Goal: Task Accomplishment & Management: Complete application form

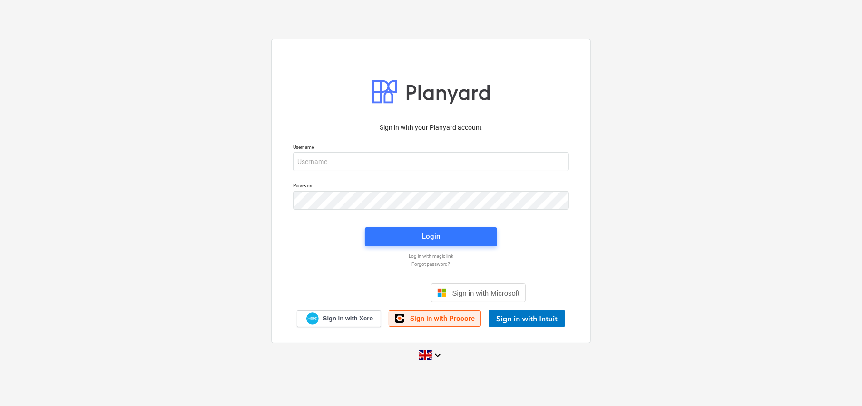
click at [432, 321] on span "Sign in with Procore" at bounding box center [442, 319] width 65 height 9
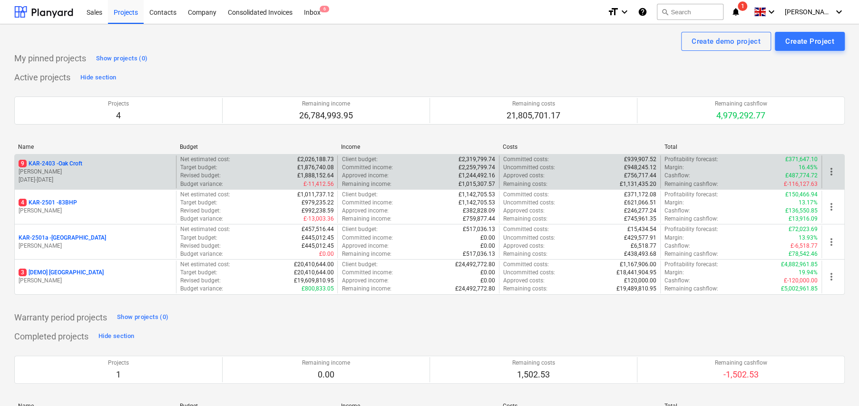
click at [79, 163] on p "9 KAR-2403 - Oak Croft" at bounding box center [51, 164] width 64 height 8
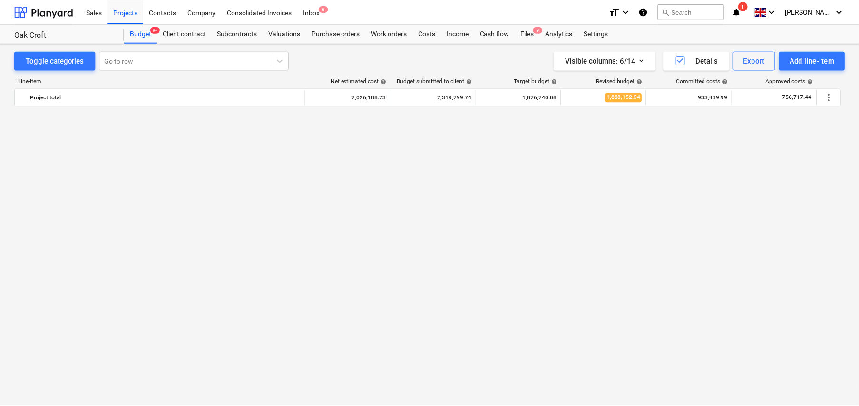
scroll to position [666, 0]
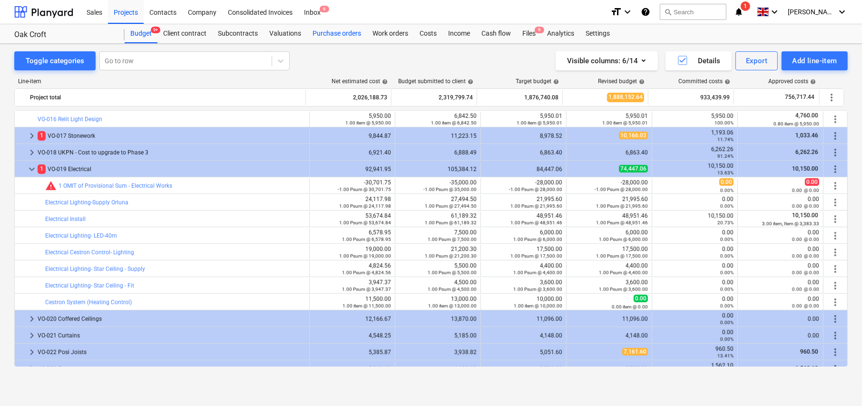
click at [341, 32] on div "Purchase orders" at bounding box center [337, 33] width 60 height 19
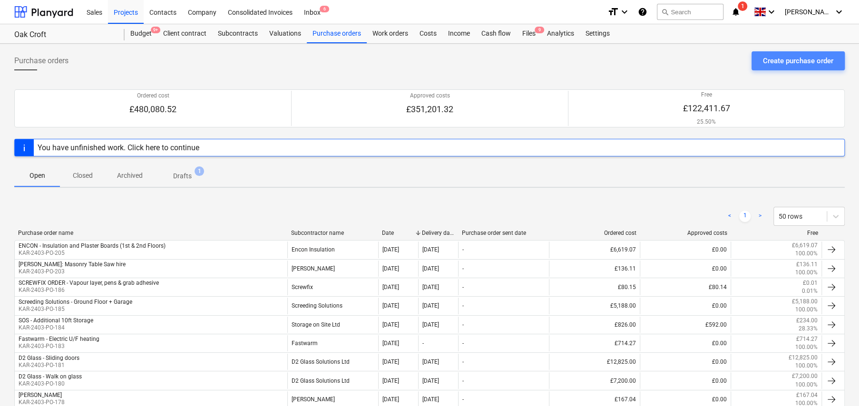
click at [790, 67] on div "Create purchase order" at bounding box center [798, 61] width 70 height 12
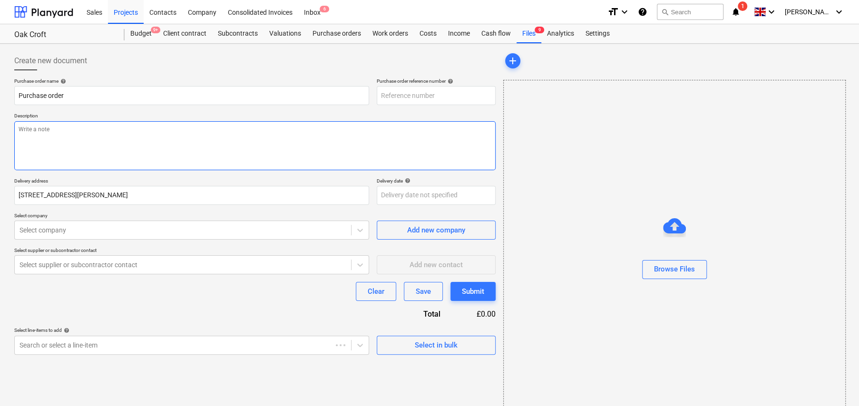
type textarea "x"
type input "KAR-2403-PO-207"
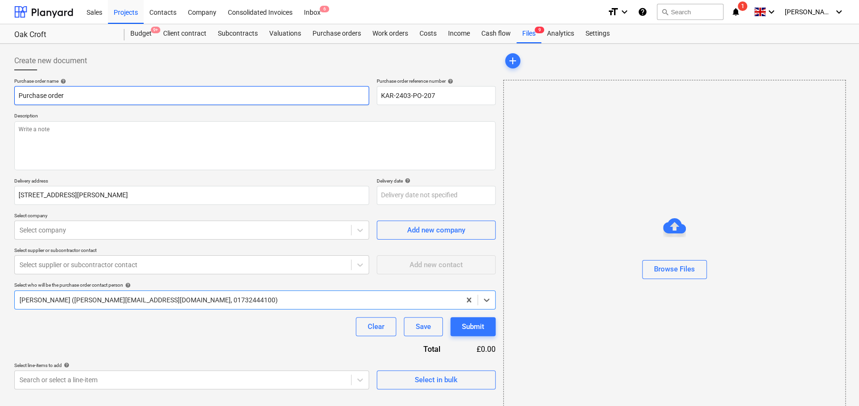
click at [72, 94] on input "Purchase order" at bounding box center [191, 95] width 355 height 19
type textarea "x"
type input "H"
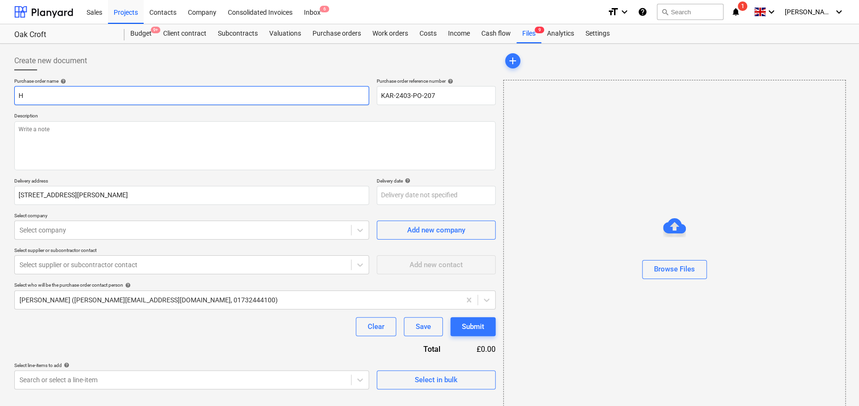
type textarea "x"
type input "HI"
type textarea "x"
type input "HIR"
type textarea "x"
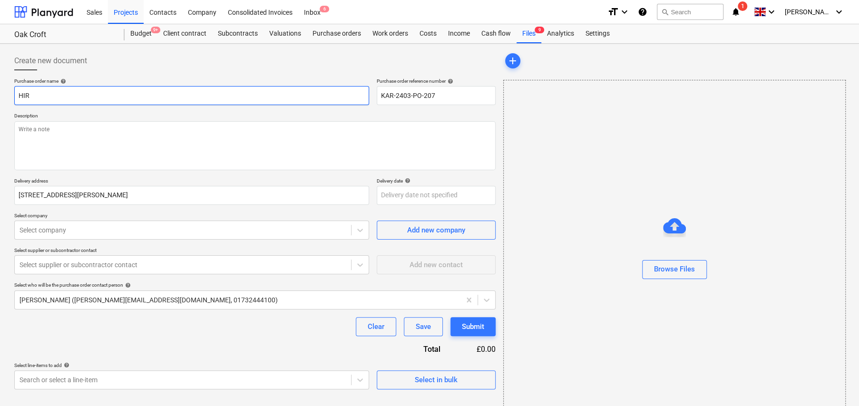
type input "HIRE"
type textarea "x"
type input "THIRE"
type textarea "x"
type input "TOHIRE"
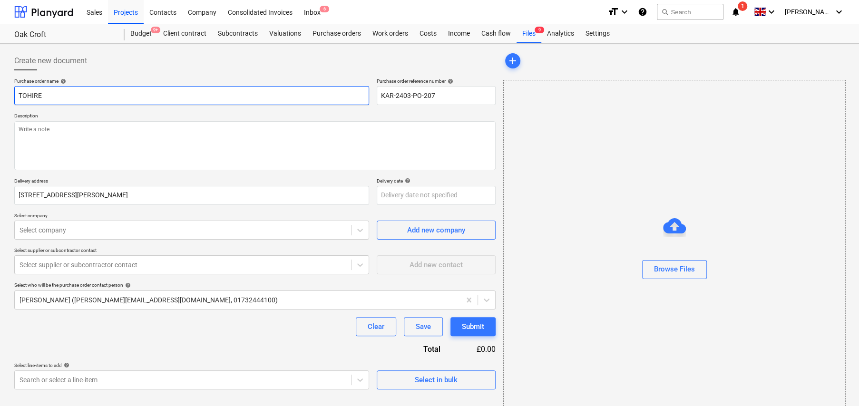
type textarea "x"
type input "TOOHIRE"
type textarea "x"
type input "TOOLHIRE"
type textarea "x"
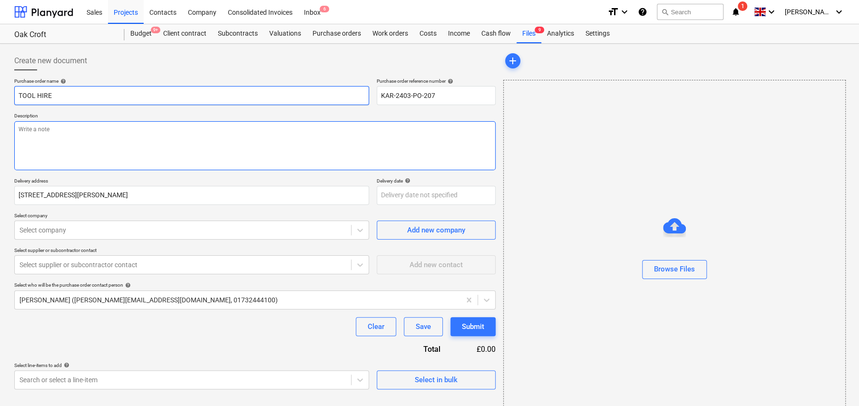
type input "TOOL HIRE"
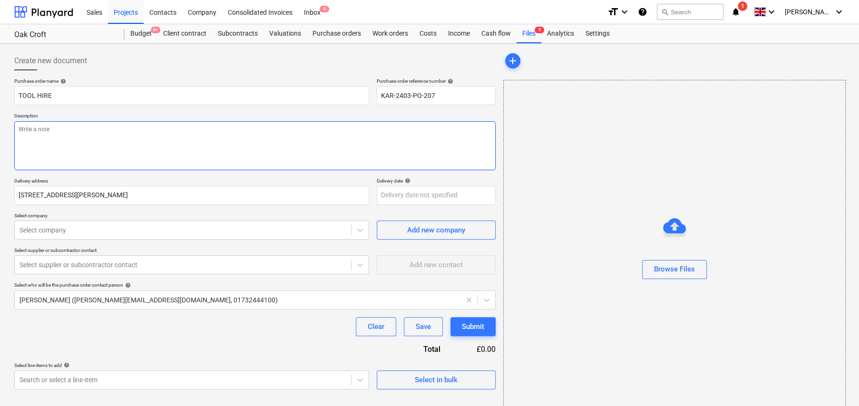
click at [106, 145] on textarea at bounding box center [255, 145] width 482 height 49
type textarea "x"
type textarea "T"
type textarea "x"
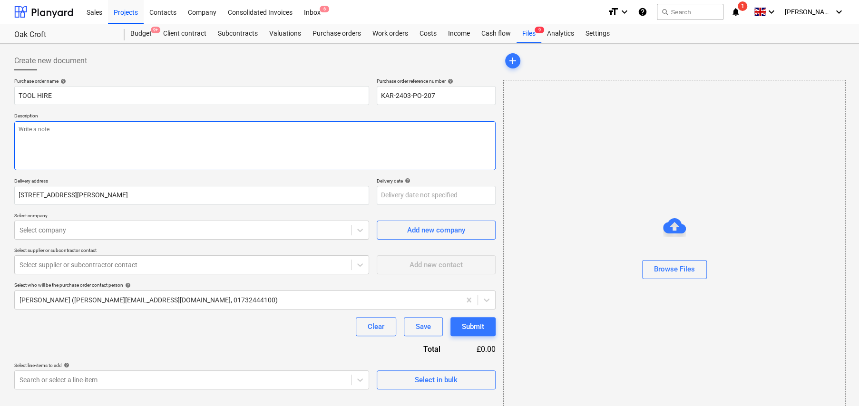
type textarea "F"
type textarea "x"
type textarea "Fo"
type textarea "x"
type textarea "For"
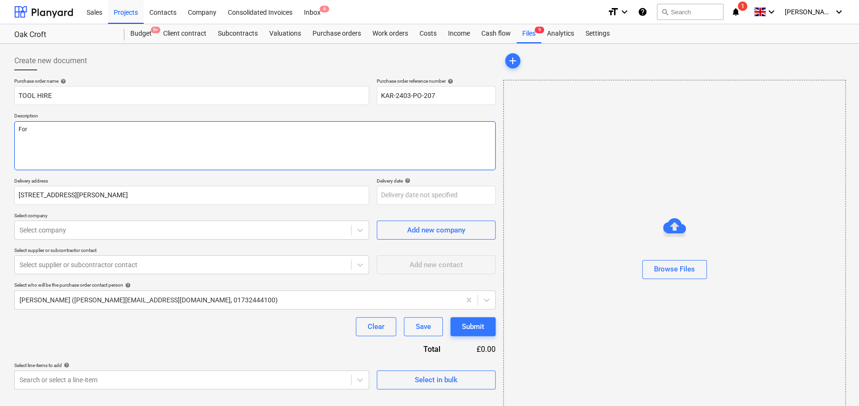
type textarea "x"
type textarea "For"
type textarea "x"
type textarea "For h"
type textarea "x"
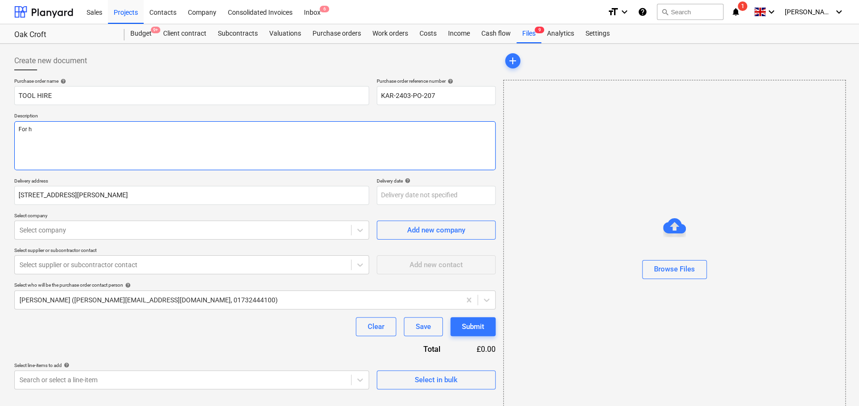
type textarea "For hi"
type textarea "x"
type textarea "For hir"
type textarea "x"
type textarea "For hire"
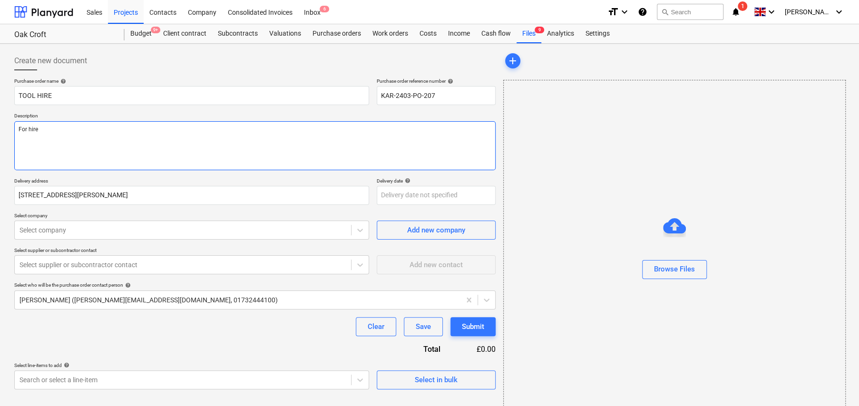
type textarea "x"
type textarea "For hire"
type textarea "x"
type textarea "For hire o"
type textarea "x"
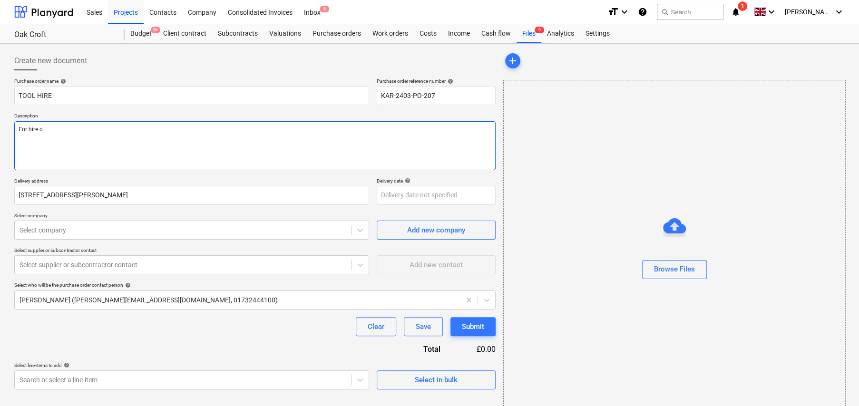
type textarea "For hire of"
type textarea "x"
type textarea "For hire of"
type textarea "x"
type textarea "For hire of m"
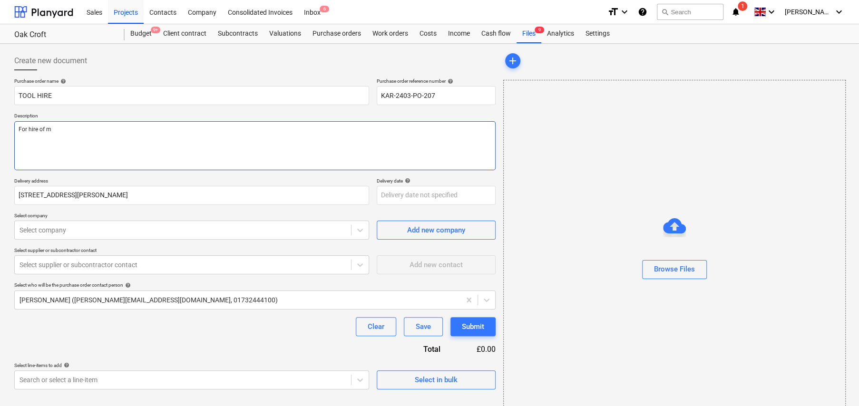
type textarea "x"
type textarea "For hire of ma"
type textarea "x"
type textarea "For hire of mas"
type textarea "x"
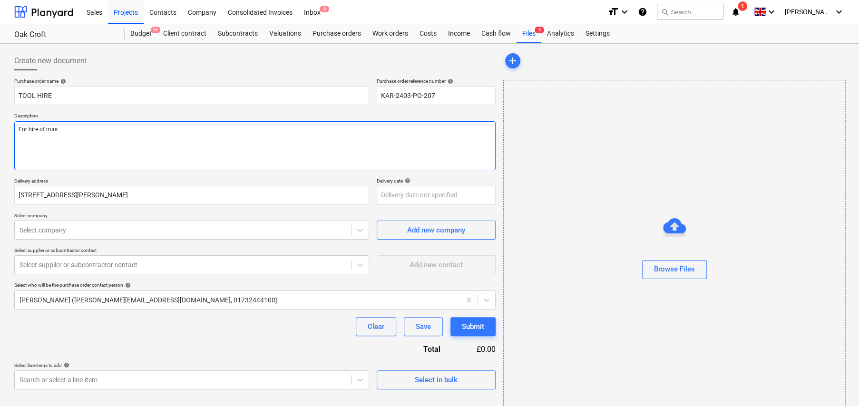
type textarea "For hire of maso"
type textarea "x"
type textarea "For hire of mason"
type textarea "x"
type textarea "For hire of masonr"
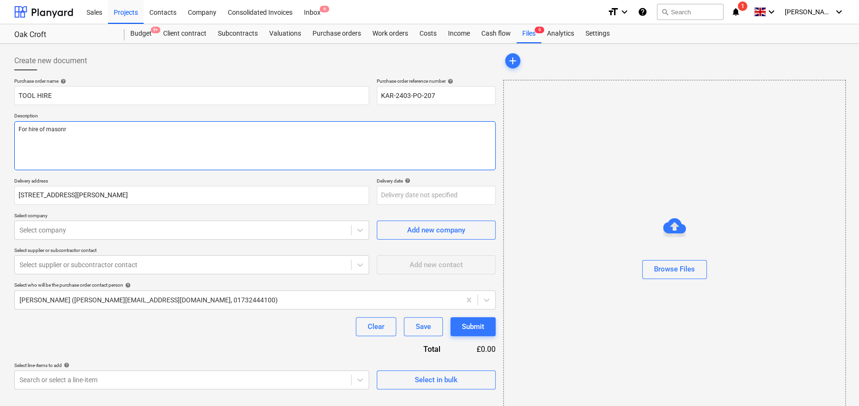
type textarea "x"
type textarea "For hire of masonry"
type textarea "x"
type textarea "For hire of masonry"
type textarea "x"
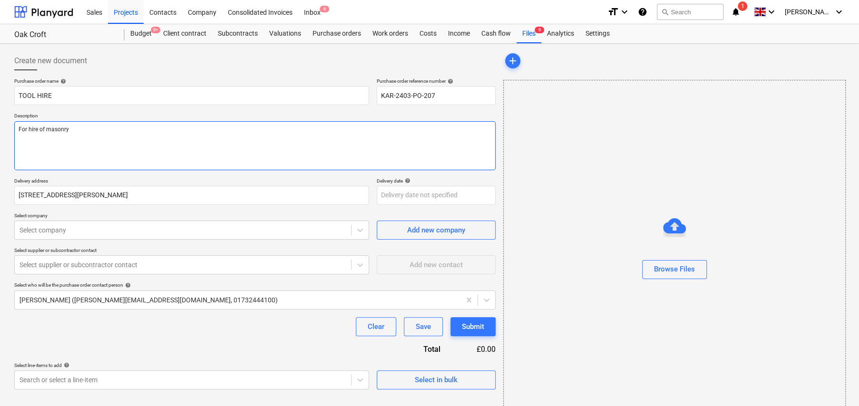
type textarea "For hire of masonry b"
type textarea "x"
type textarea "For hire of masonry be"
type textarea "x"
type textarea "For hire of masonry ben"
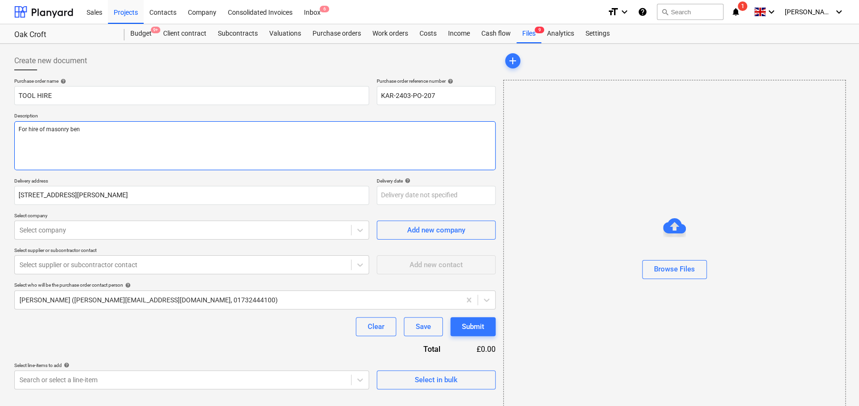
type textarea "x"
type textarea "For hire of masonry benc"
type textarea "x"
type textarea "For hire of masonry bench"
type textarea "x"
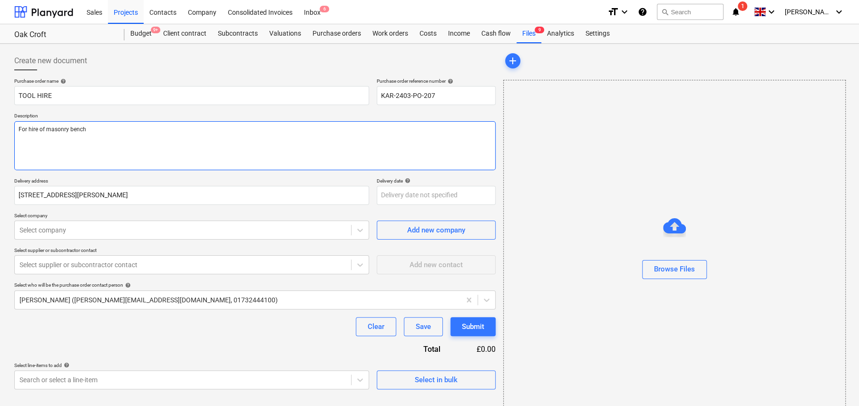
type textarea "For hire of masonry bench"
type textarea "x"
type textarea "For hire of masonry bench s"
type textarea "x"
type textarea "For hire of masonry bench sa"
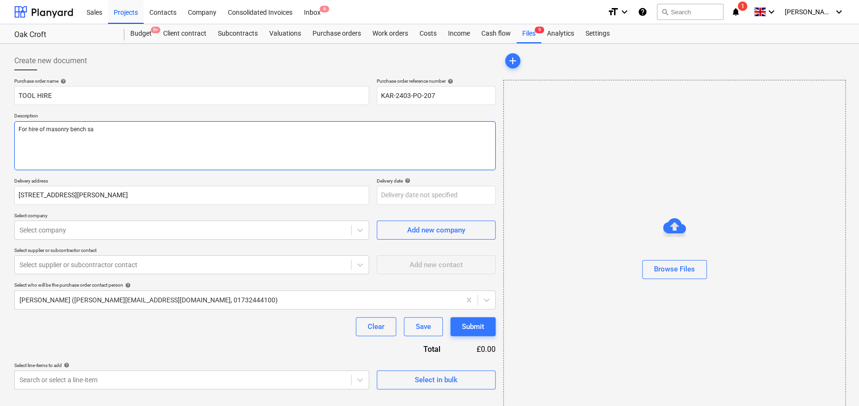
type textarea "x"
type textarea "For hire of masonry bench saw"
type textarea "x"
type textarea "For hire of masonry bench saw,"
type textarea "x"
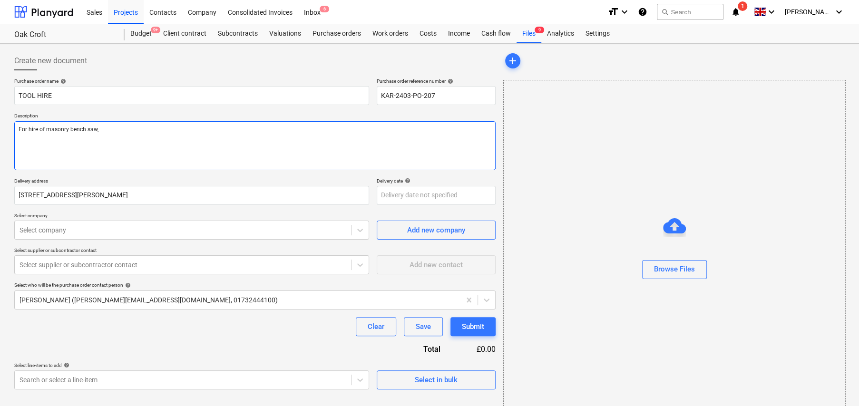
type textarea "For hire of masonry bench saw,"
type textarea "x"
type textarea "For hire of masonry bench saw, a"
type textarea "x"
type textarea "For hire of masonry bench saw, as"
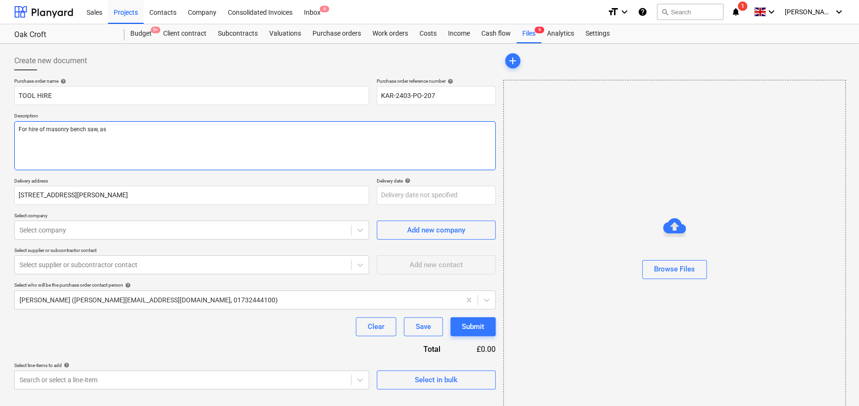
type textarea "x"
type textarea "For hire of masonry bench saw, as"
type textarea "x"
type textarea "For hire of masonry bench saw, as a"
type textarea "x"
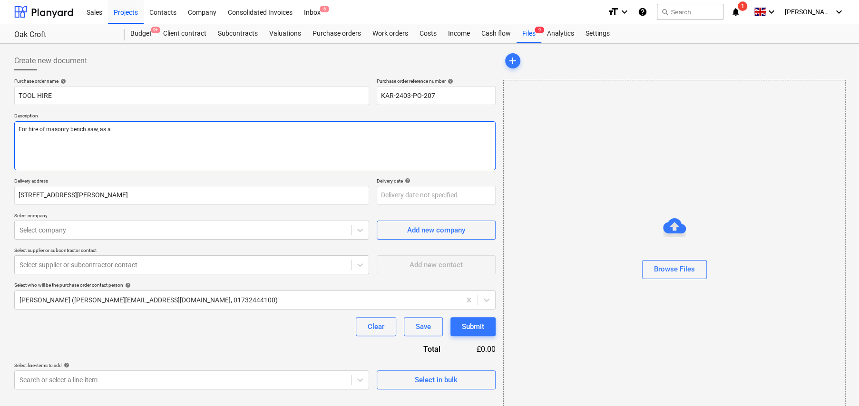
type textarea "For hire of masonry bench saw, as ag"
type textarea "x"
type textarea "For hire of masonry bench saw, as agr"
type textarea "x"
type textarea "For hire of masonry bench saw, as agre"
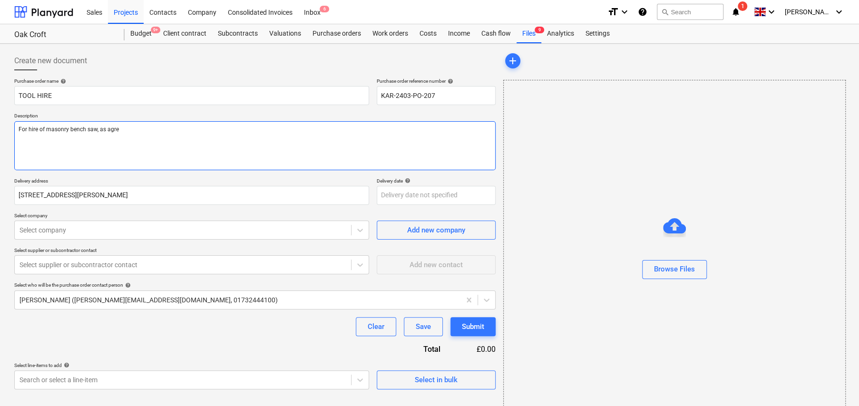
type textarea "x"
type textarea "For hire of masonry bench saw, as agree"
type textarea "x"
type textarea "For hire of masonry bench saw, as agreed"
type textarea "x"
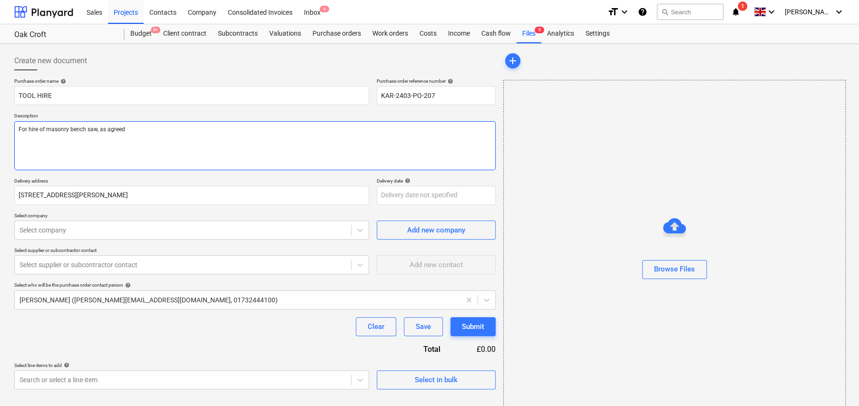
type textarea "For hire of masonry bench saw, as agreed"
type textarea "x"
type textarea "For hire of masonry bench saw, as agreed w"
type textarea "x"
type textarea "For hire of masonry bench saw, as agreed wi"
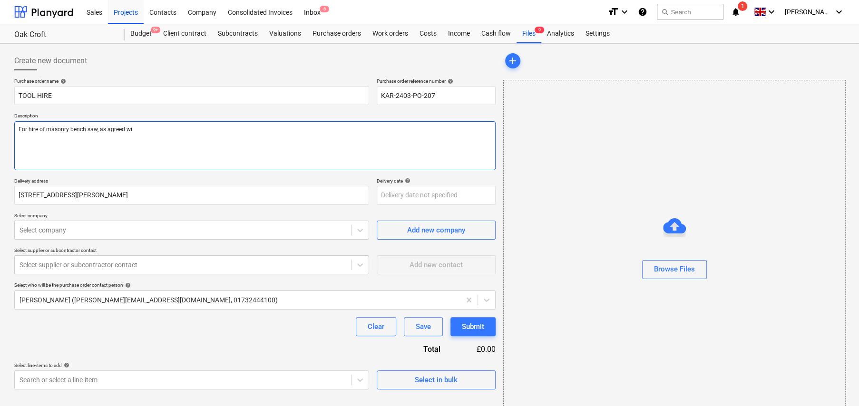
type textarea "x"
type textarea "For hire of masonry bench saw, as agreed wit"
type textarea "x"
type textarea "For hire of masonry bench saw, as agreed with"
type textarea "x"
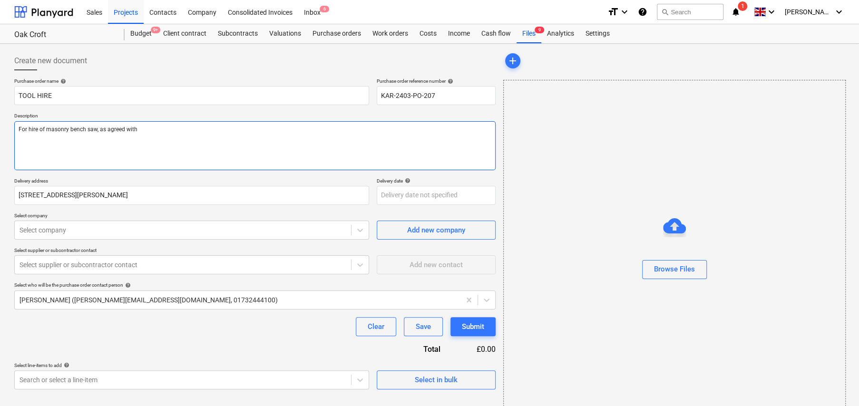
type textarea "For hire of masonry bench saw, as agreed with"
type textarea "x"
type textarea "For hire of masonry bench saw, as agreed with A"
type textarea "x"
type textarea "For hire of masonry bench saw, as agreed with Ad"
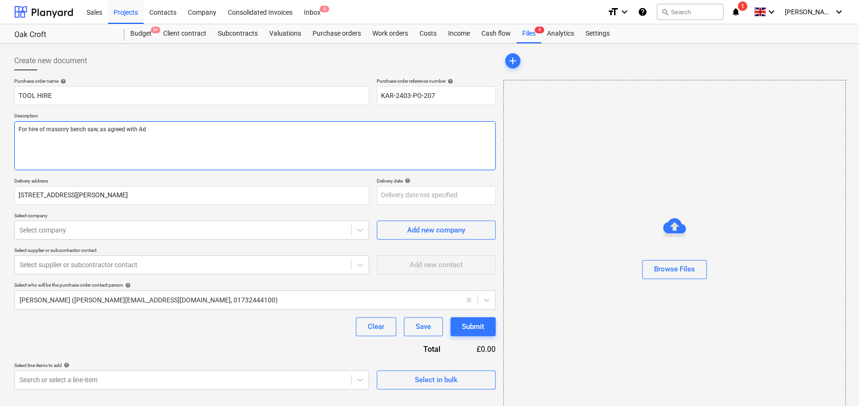
type textarea "x"
type textarea "For hire of masonry bench saw, as agreed with Adr"
type textarea "x"
type textarea "For hire of masonry bench saw, as agreed with Adri"
type textarea "x"
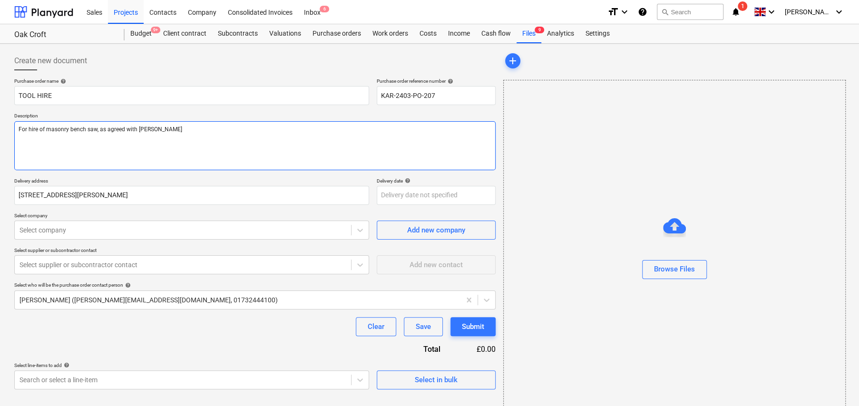
type textarea "For hire of masonry bench saw, as agreed with Adrie"
type textarea "x"
type textarea "For hire of masonry bench saw, as agreed with Adriea"
type textarea "x"
type textarea "For hire of masonry bench saw, as agreed with Adrie"
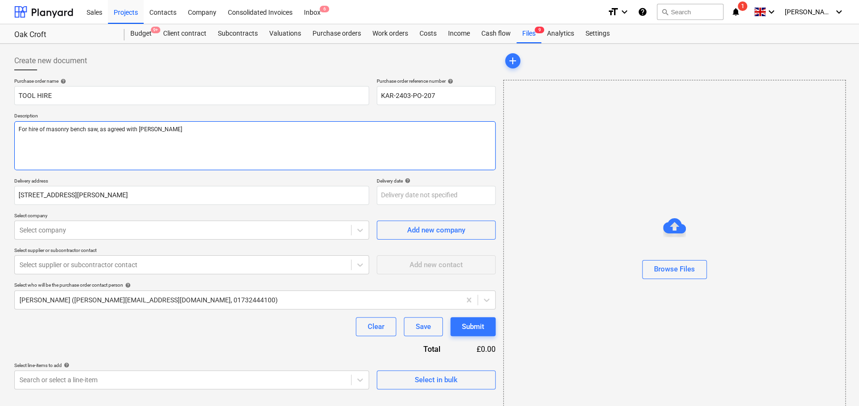
type textarea "x"
type textarea "For hire of masonry bench saw, as agreed with Adri"
type textarea "x"
type textarea "For hire of masonry bench saw, as agreed with Adria"
type textarea "x"
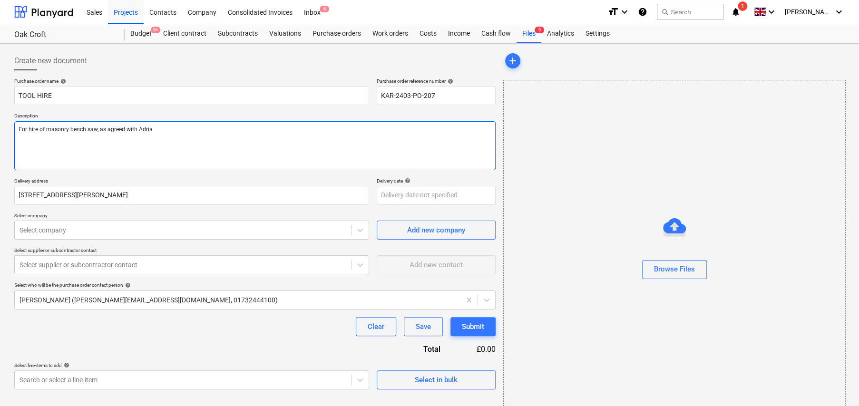
type textarea "For hire of masonry bench saw, as agreed with Adrian"
type textarea "x"
type textarea "For hire of masonry bench saw, as agreed with Adrian."
type textarea "x"
type textarea "For hire of masonry bench saw, as agreed with Adrian."
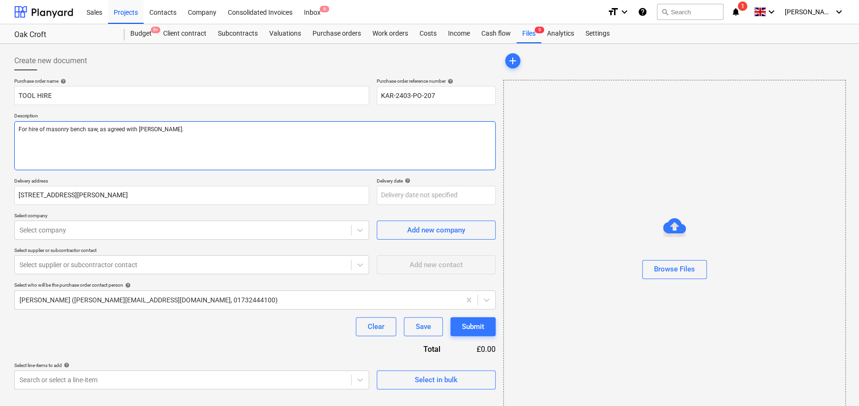
type textarea "x"
type textarea "For hire of masonry bench saw, as agreed with Adrian."
type textarea "x"
type textarea "For hire of masonry bench saw, as agreed with Adrian. S"
type textarea "x"
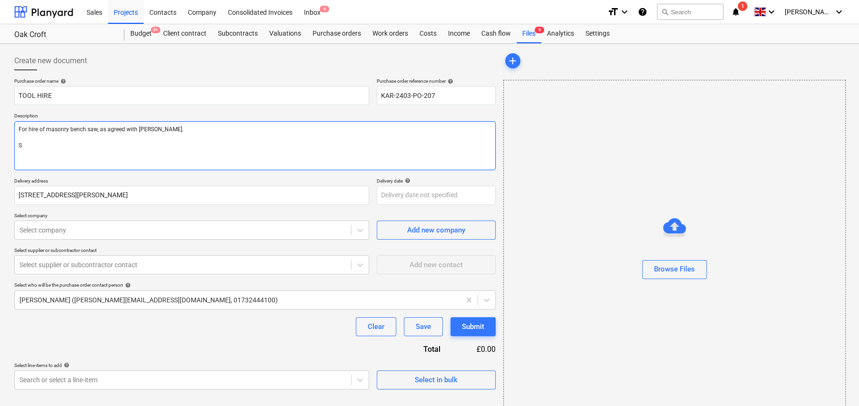
type textarea "For hire of masonry bench saw, as agreed with Adrian. Si"
type textarea "x"
type textarea "For hire of masonry bench saw, as agreed with Adrian. Sit"
type textarea "x"
type textarea "For hire of masonry bench saw, as agreed with Adrian. Site"
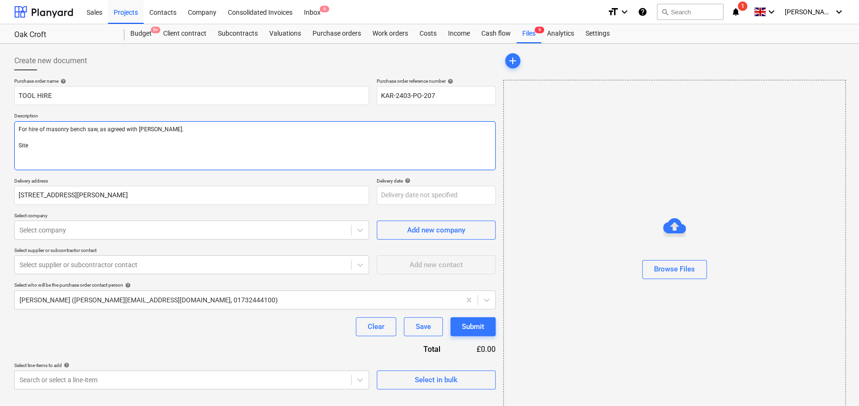
type textarea "x"
type textarea "For hire of masonry bench saw, as agreed with Adrian. Site"
type textarea "x"
type textarea "For hire of masonry bench saw, as agreed with Adrian. Site C"
type textarea "x"
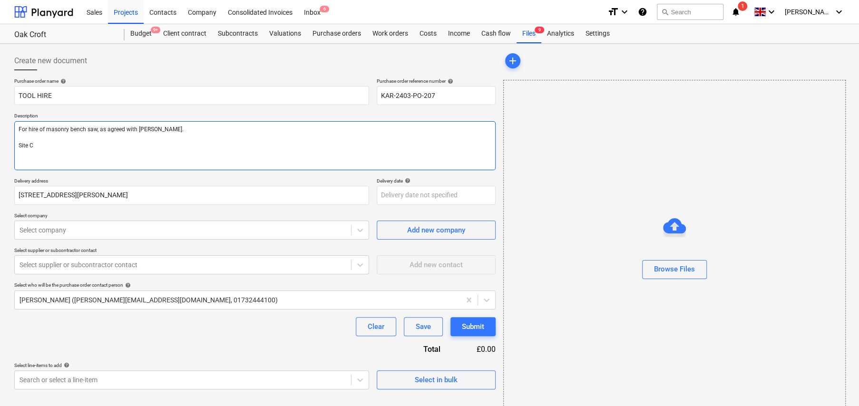
type textarea "For hire of masonry bench saw, as agreed with Adrian. Site Co"
type textarea "x"
type textarea "For hire of masonry bench saw, as agreed with Adrian. Site Con"
type textarea "x"
type textarea "For hire of masonry bench saw, as agreed with Adrian. Site Cont"
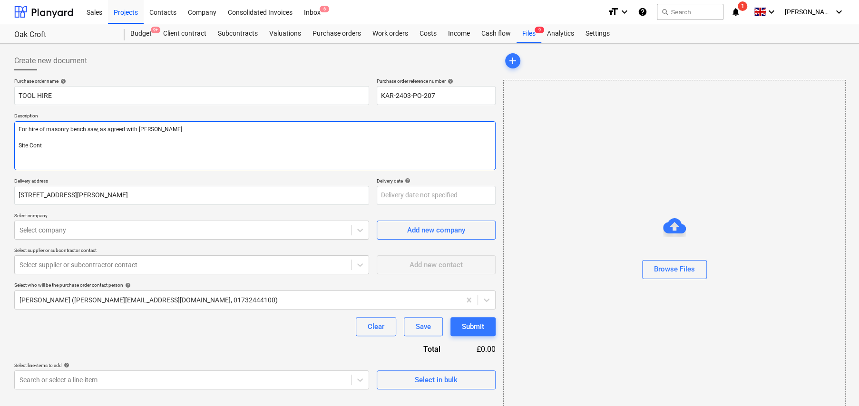
type textarea "x"
type textarea "For hire of masonry bench saw, as agreed with Adrian. Site Conta"
type textarea "x"
type textarea "For hire of masonry bench saw, as agreed with Adrian. Site Contac"
type textarea "x"
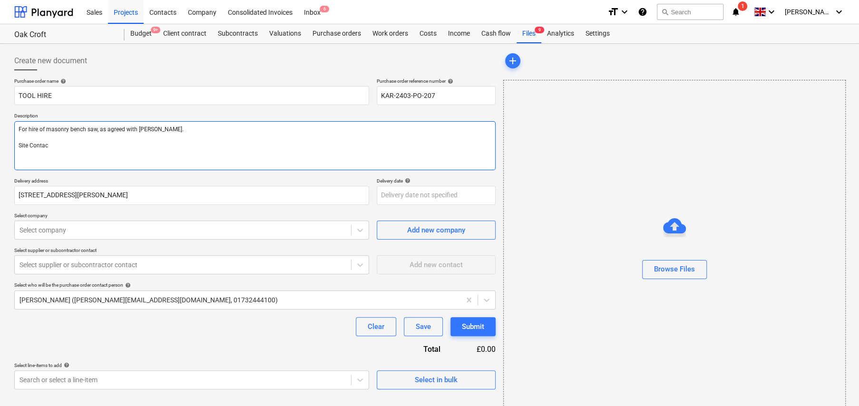
type textarea "For hire of masonry bench saw, as agreed with Adrian. Site Contact"
type textarea "x"
type textarea "For hire of masonry bench saw, as agreed with Adrian. Site Contact"
type textarea "x"
type textarea "For hire of masonry bench saw, as agreed with Adrian. Site Contact"
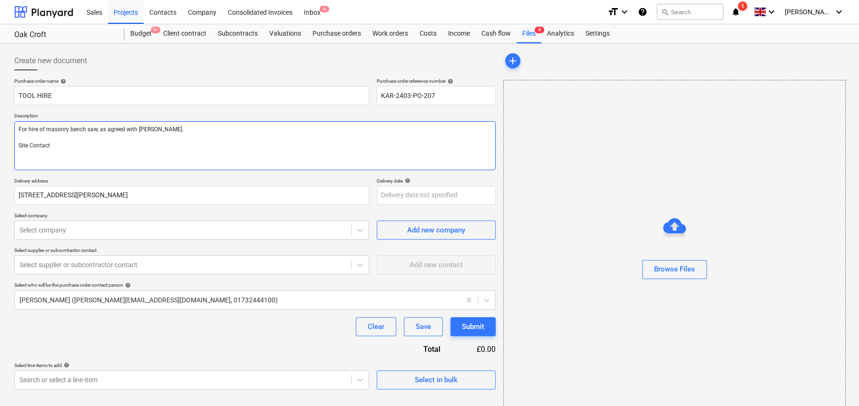
type textarea "x"
type textarea "For hire of masonry bench saw, as agreed with Adrian. Site Contact:"
type textarea "x"
type textarea "For hire of masonry bench saw, as agreed with Adrian. Site Contact:"
type textarea "x"
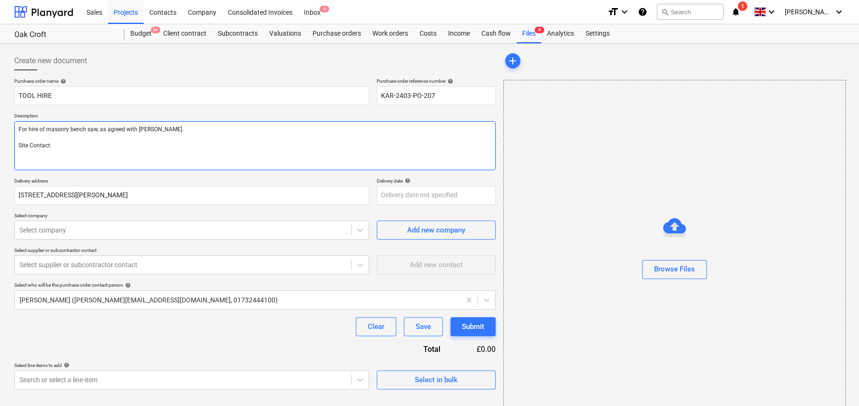
type textarea "For hire of masonry bench saw, as agreed with Adrian. Site Contact: K"
type textarea "x"
type textarea "For hire of masonry bench saw, as agreed with Adrian. Site Contact: Kr"
type textarea "x"
type textarea "For hire of masonry bench saw, as agreed with Adrian. Site Contact: Kri"
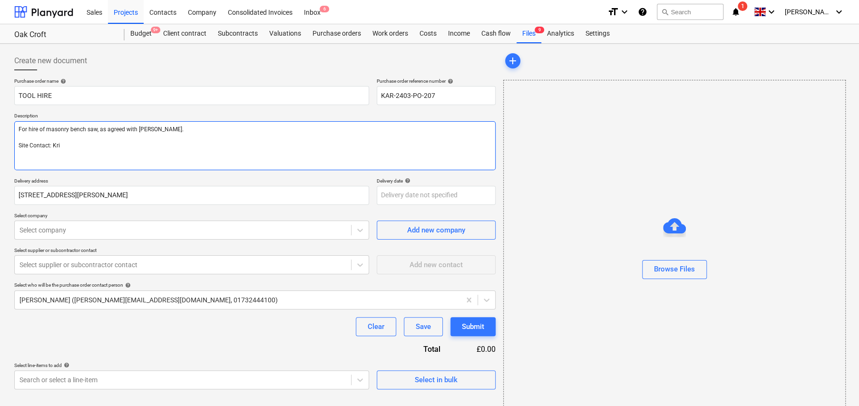
type textarea "x"
type textarea "For hire of masonry bench saw, as agreed with Adrian. Site Contact: Kris"
type textarea "x"
type textarea "For hire of masonry bench saw, as agreed with Adrian. Site Contact: Kris"
type textarea "x"
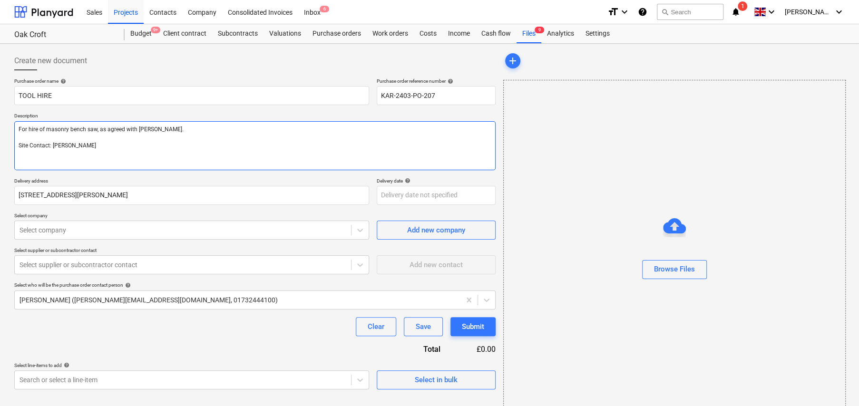
type textarea "For hire of masonry bench saw, as agreed with Adrian. Site Contact: Kris 0"
type textarea "x"
type textarea "For hire of masonry bench saw, as agreed with Adrian. Site Contact: Kris 07"
type textarea "x"
type textarea "For hire of masonry bench saw, as agreed with Adrian. Site Contact: Kris 077"
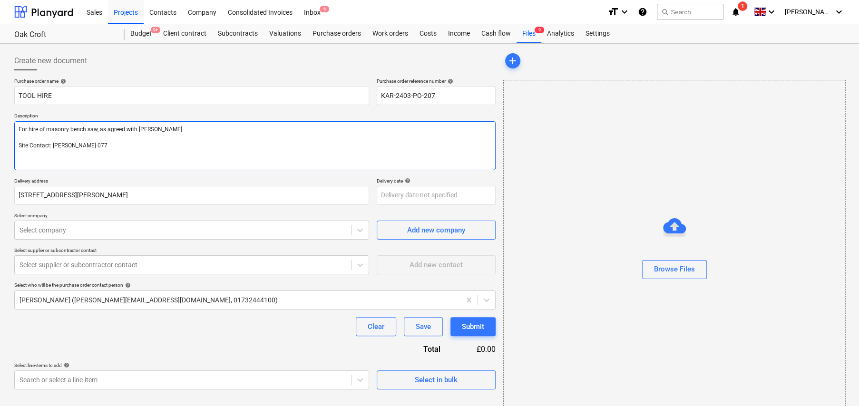
type textarea "x"
type textarea "For hire of masonry bench saw, as agreed with Adrian. Site Contact: Kris 0777"
type textarea "x"
type textarea "For hire of masonry bench saw, as agreed with Adrian. Site Contact: Kris 07776"
type textarea "x"
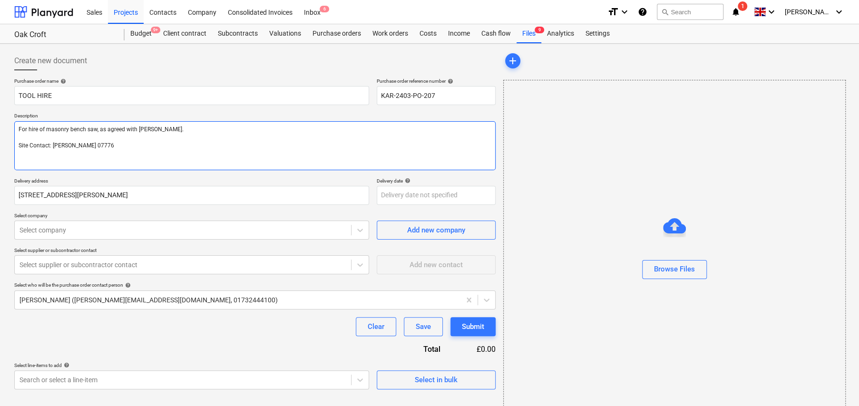
type textarea "For hire of masonry bench saw, as agreed with Adrian. Site Contact: Kris 077762"
type textarea "x"
type textarea "For hire of masonry bench saw, as agreed with Adrian. Site Contact: Kris 077762"
type textarea "x"
type textarea "For hire of masonry bench saw, as agreed with Adrian. Site Contact: Kris 07762"
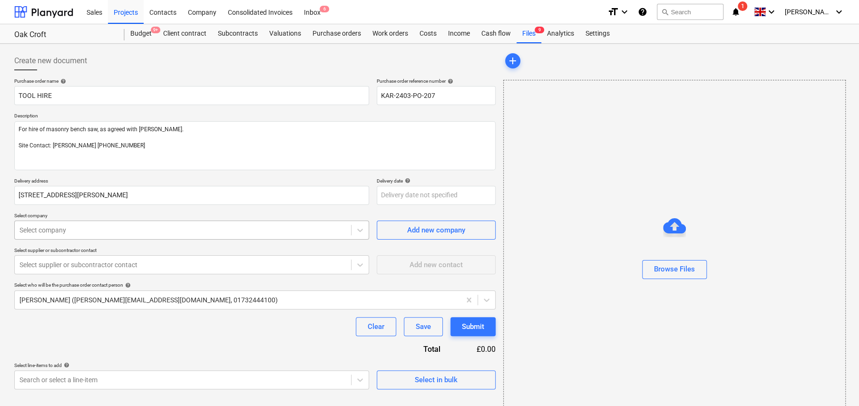
click at [201, 230] on div at bounding box center [183, 231] width 327 height 10
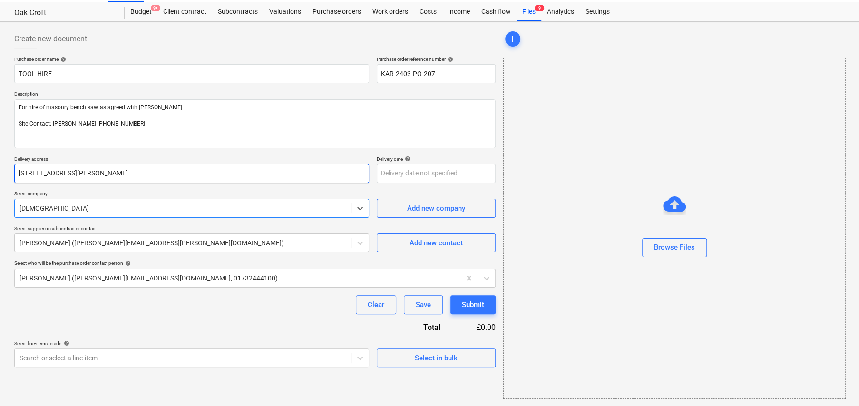
scroll to position [22, 0]
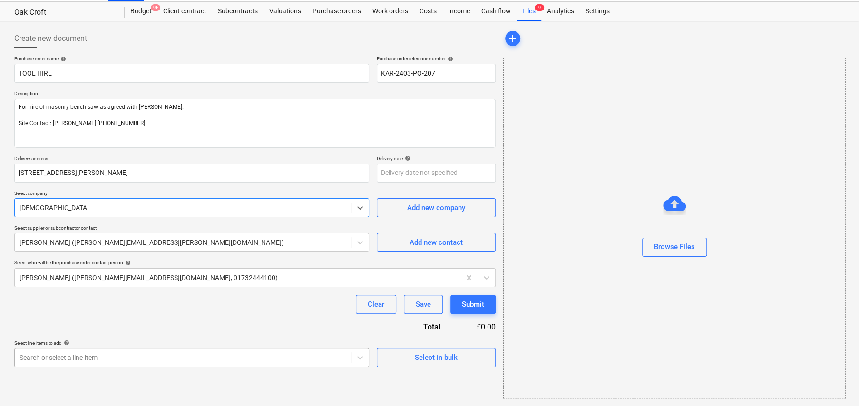
click at [234, 352] on body "Sales Projects Contacts Company Consolidated Invoices Inbox 6 format_size keybo…" at bounding box center [429, 181] width 859 height 406
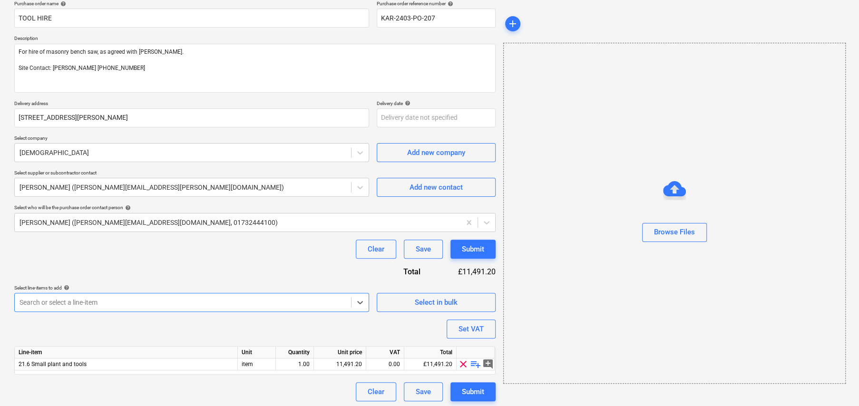
scroll to position [80, 0]
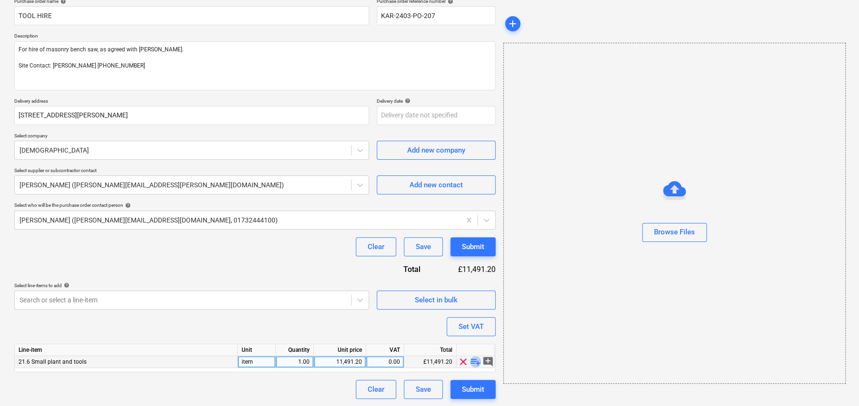
click at [476, 362] on span "playlist_add" at bounding box center [475, 361] width 11 height 11
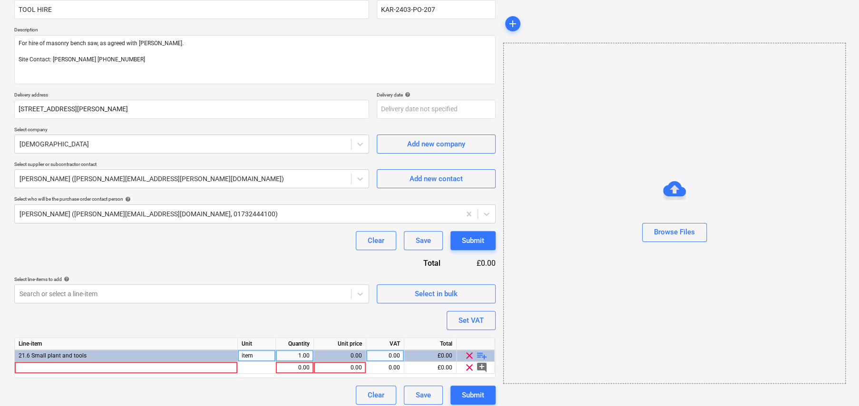
scroll to position [92, 0]
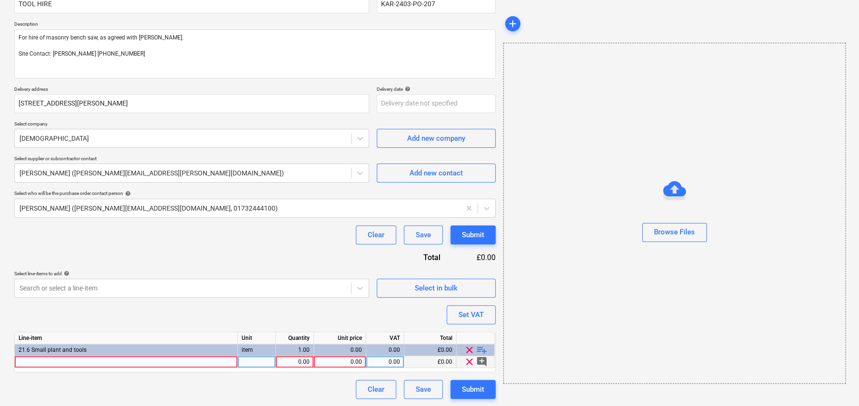
click at [158, 363] on div at bounding box center [126, 362] width 223 height 12
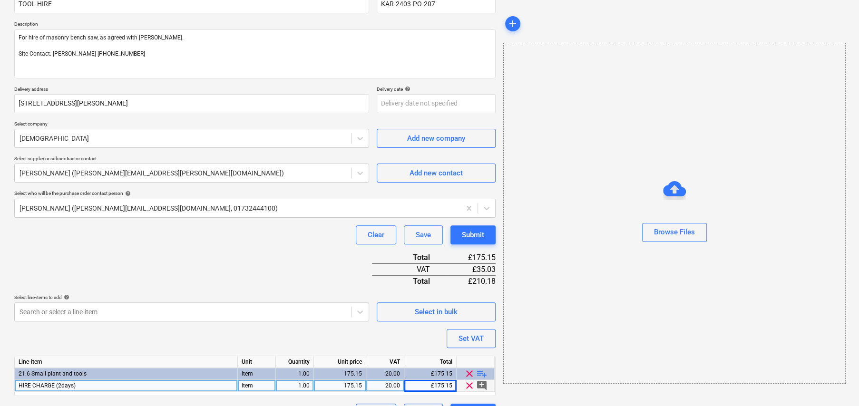
click at [483, 372] on span "playlist_add" at bounding box center [481, 373] width 11 height 11
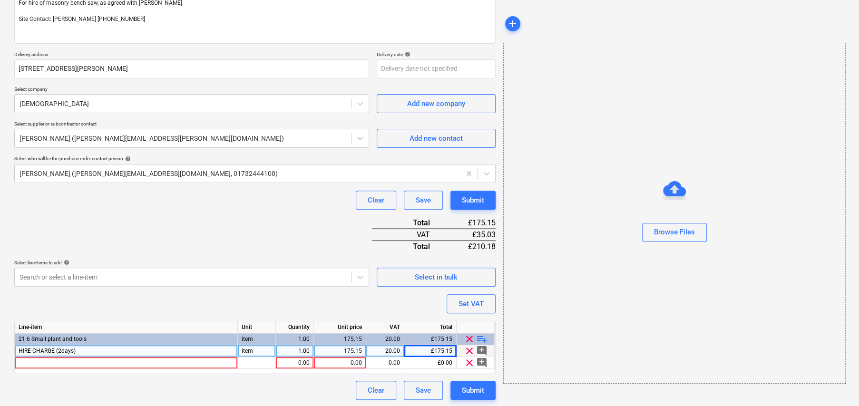
scroll to position [127, 0]
click at [104, 359] on div at bounding box center [126, 363] width 223 height 12
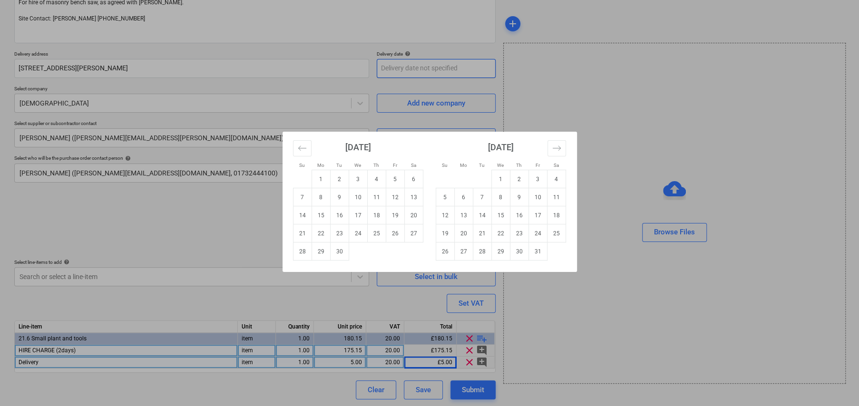
click at [419, 69] on body "Sales Projects Contacts Company Consolidated Invoices Inbox 6 format_size keybo…" at bounding box center [429, 76] width 859 height 406
click at [336, 216] on td "16" at bounding box center [339, 216] width 19 height 18
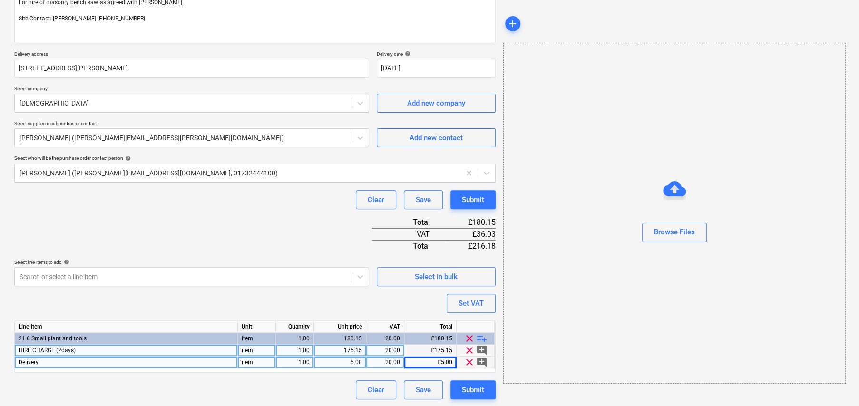
click at [301, 213] on div "Purchase order name help TOOL HIRE Purchase order reference number help KAR-240…" at bounding box center [255, 175] width 482 height 449
click at [480, 388] on div "Submit" at bounding box center [473, 390] width 22 height 12
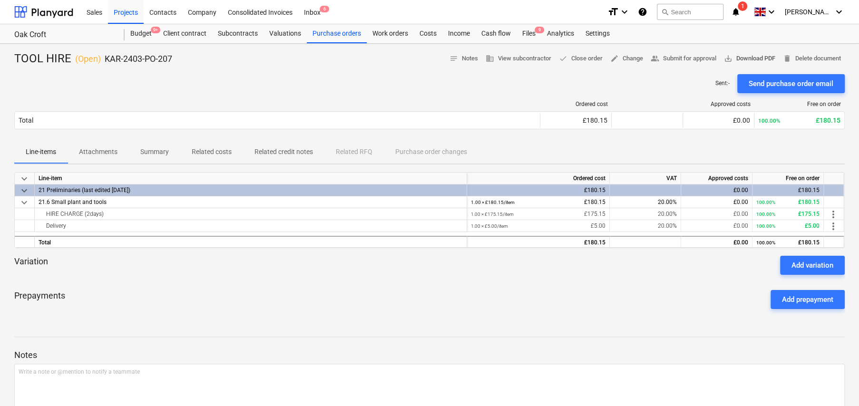
click at [744, 58] on span "save_alt Download PDF" at bounding box center [749, 58] width 51 height 11
click at [682, 10] on button "search Search" at bounding box center [690, 12] width 67 height 16
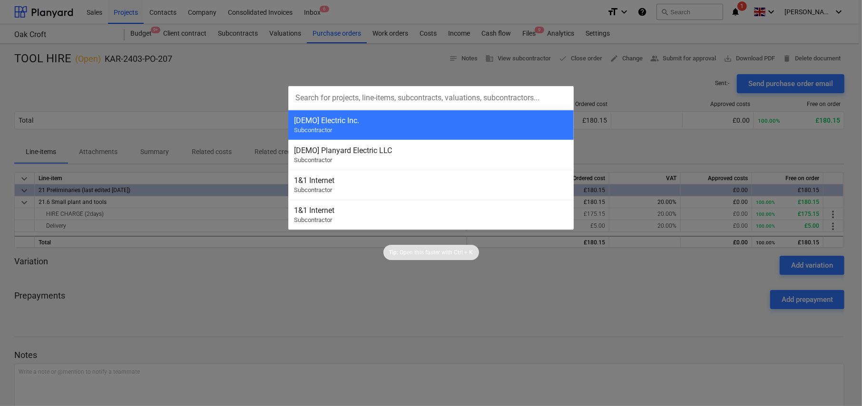
click at [342, 36] on div at bounding box center [431, 203] width 862 height 406
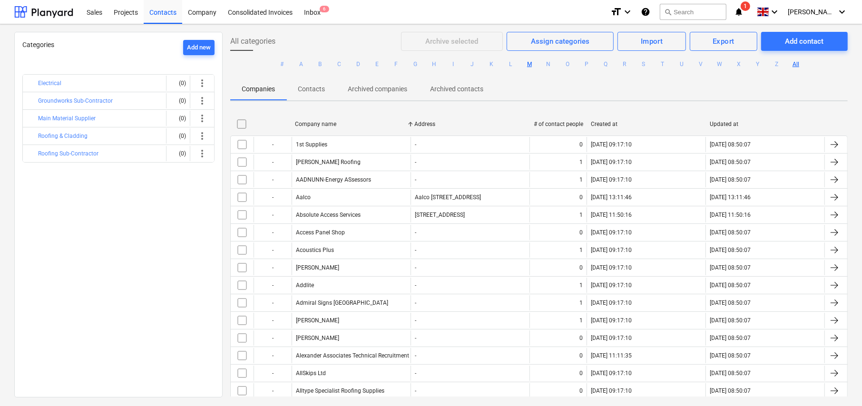
click at [529, 64] on button "M" at bounding box center [529, 64] width 11 height 11
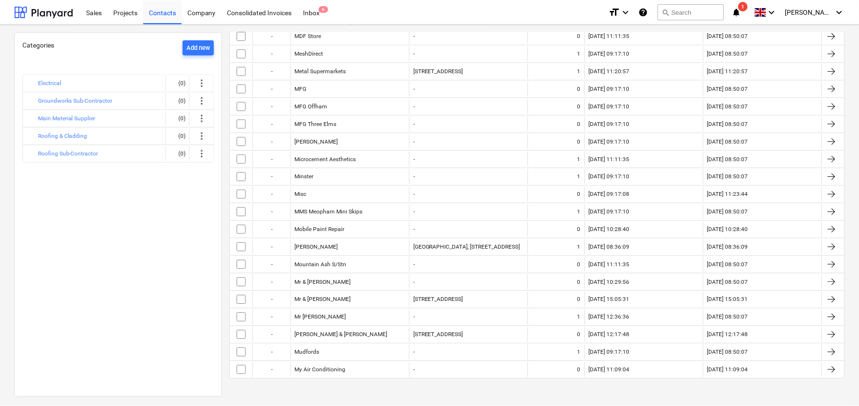
scroll to position [214, 0]
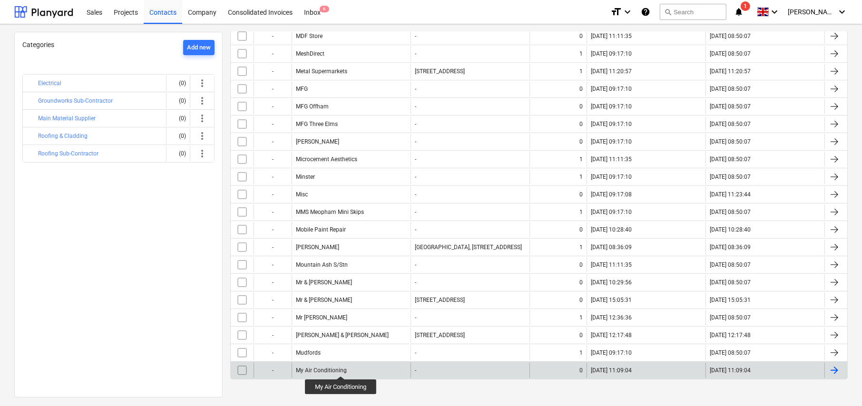
click at [343, 368] on div "My Air Conditioning" at bounding box center [321, 370] width 51 height 7
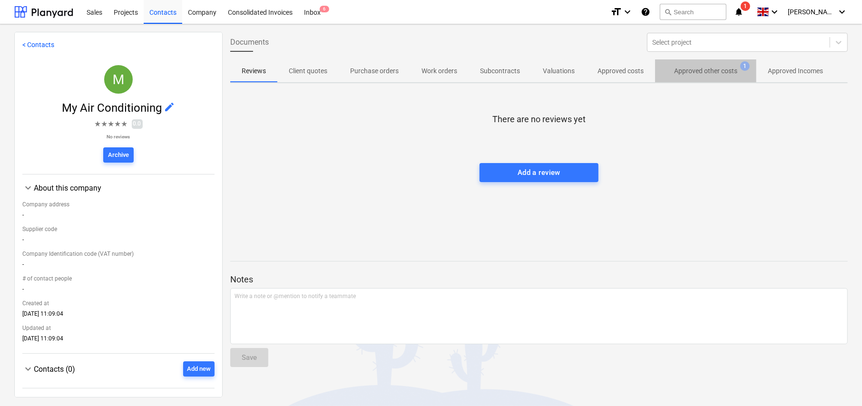
click at [700, 71] on p "Approved other costs" at bounding box center [705, 71] width 63 height 10
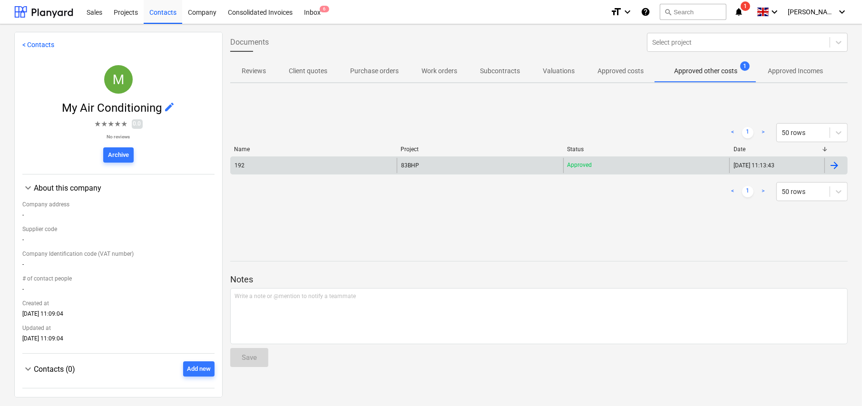
click at [297, 167] on div "192" at bounding box center [314, 165] width 166 height 15
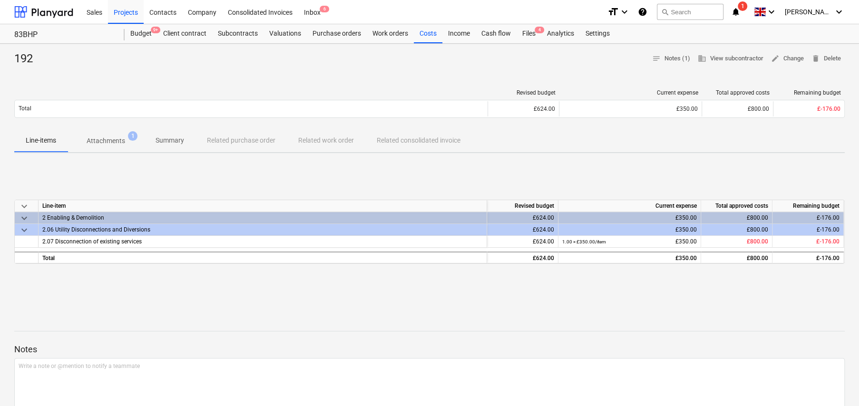
click at [118, 142] on p "Attachments" at bounding box center [106, 141] width 39 height 10
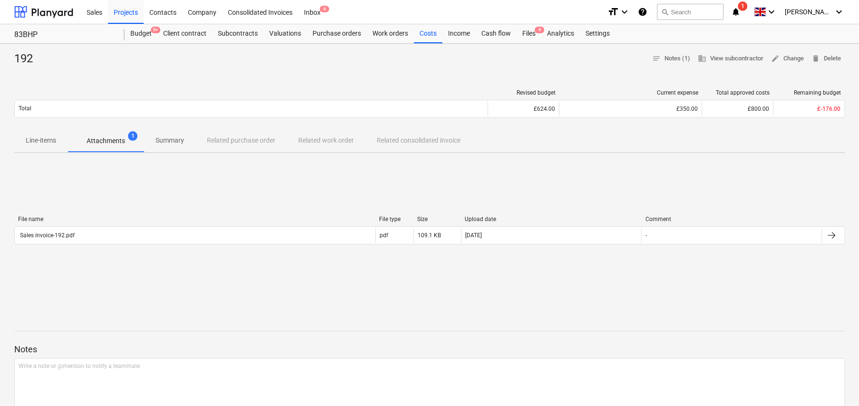
click at [47, 139] on p "Line-items" at bounding box center [41, 141] width 30 height 10
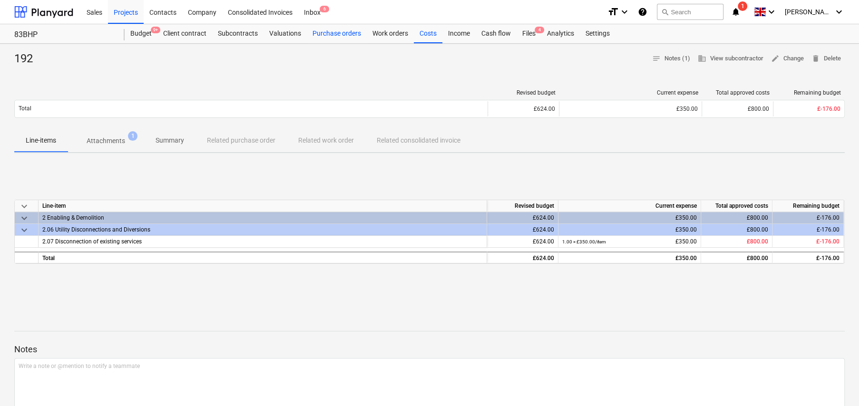
click at [345, 36] on div "Purchase orders" at bounding box center [337, 33] width 60 height 19
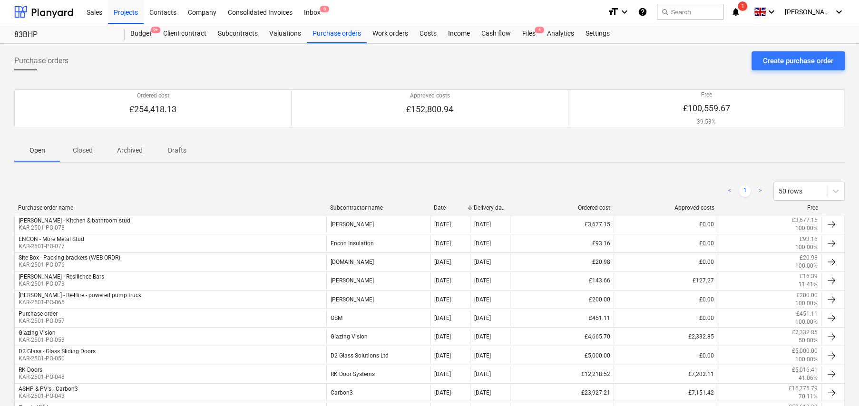
click at [79, 149] on p "Closed" at bounding box center [82, 151] width 23 height 10
